Goal: Entertainment & Leisure: Consume media (video, audio)

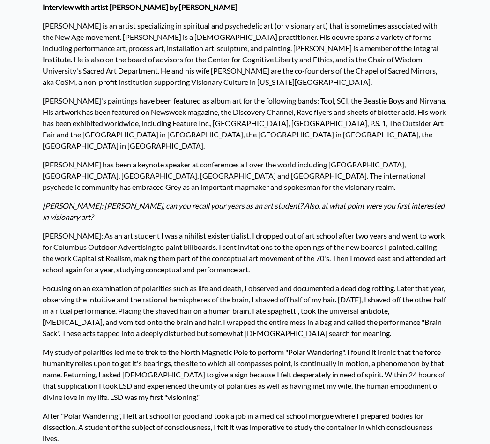
scroll to position [77, 0]
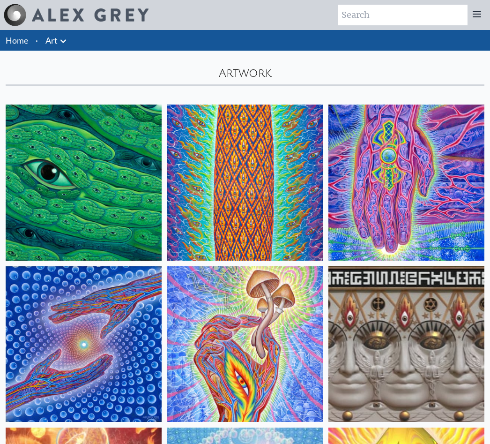
click at [460, 409] on img at bounding box center [406, 344] width 156 height 156
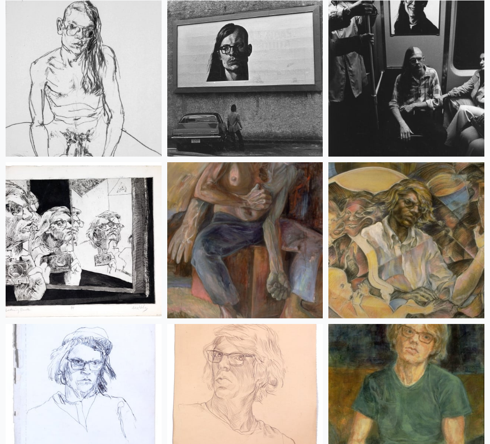
scroll to position [17704, 0]
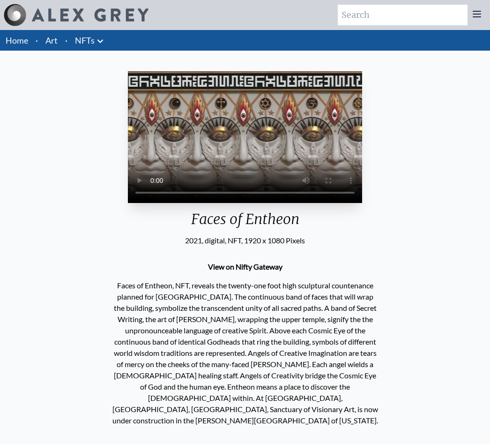
click at [250, 203] on video "Your browser does not support the video tag." at bounding box center [245, 137] width 234 height 132
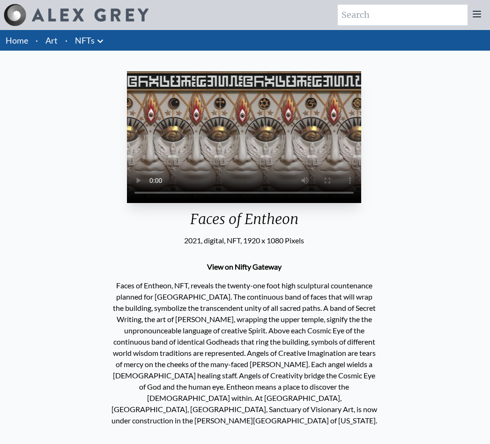
click at [262, 203] on video "Your browser does not support the video tag." at bounding box center [244, 137] width 234 height 132
click at [245, 202] on video "Your browser does not support the video tag." at bounding box center [244, 137] width 234 height 132
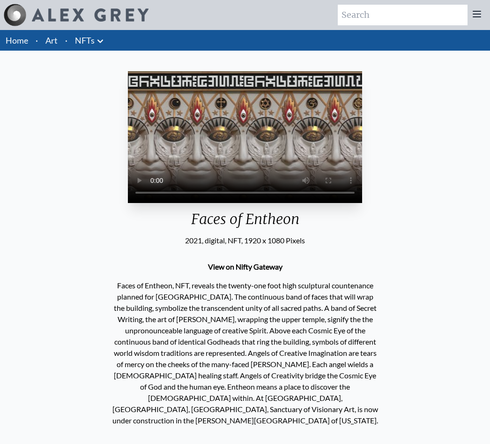
click at [244, 203] on video "Your browser does not support the video tag." at bounding box center [245, 137] width 234 height 132
click at [263, 203] on video "Your browser does not support the video tag." at bounding box center [245, 137] width 234 height 132
click at [247, 203] on video "Your browser does not support the video tag." at bounding box center [245, 137] width 234 height 132
